Goal: Find contact information: Find contact information

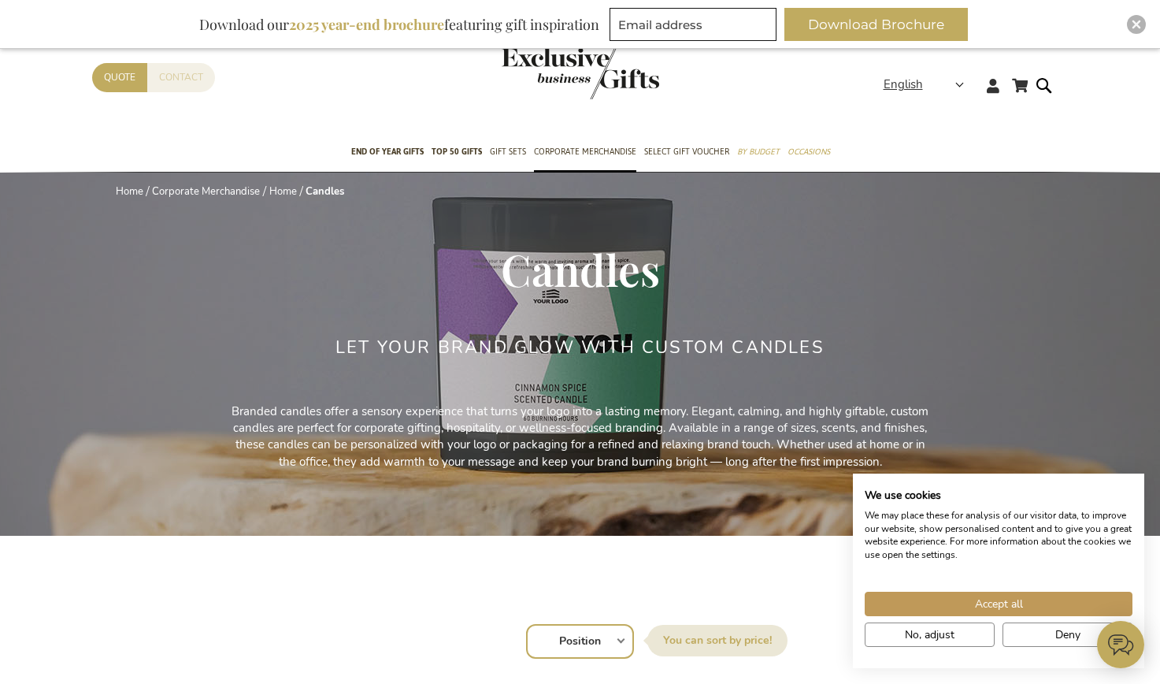
click at [179, 78] on link "Contact" at bounding box center [181, 77] width 68 height 29
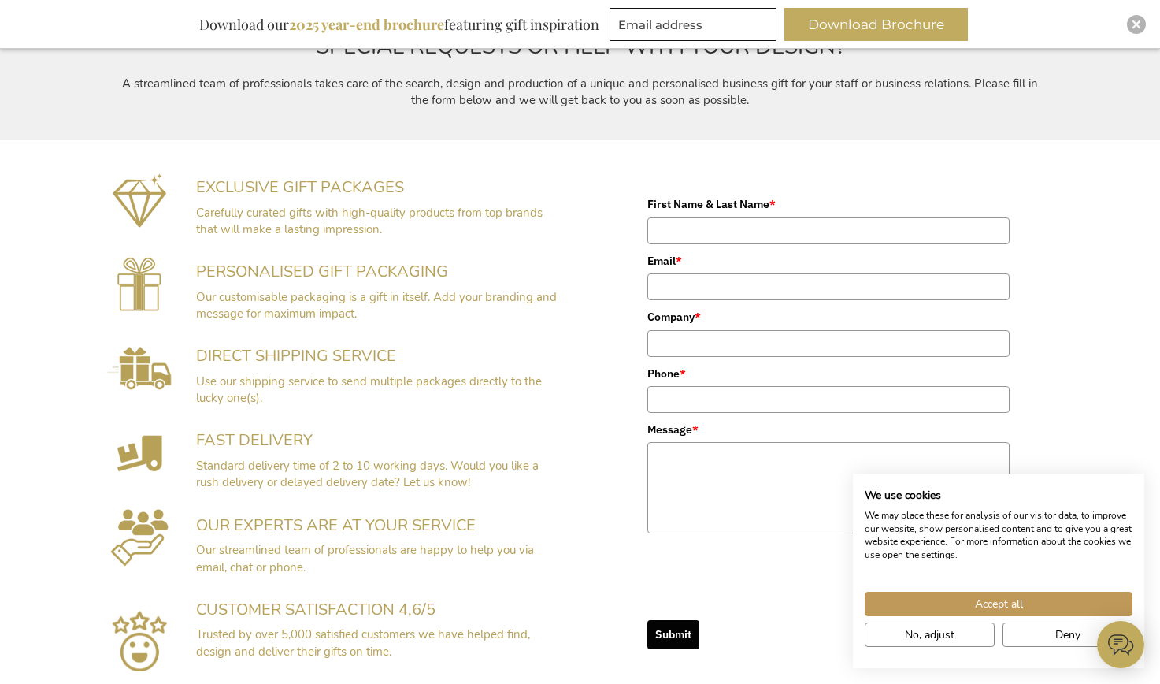
scroll to position [180, 0]
